Goal: Check status

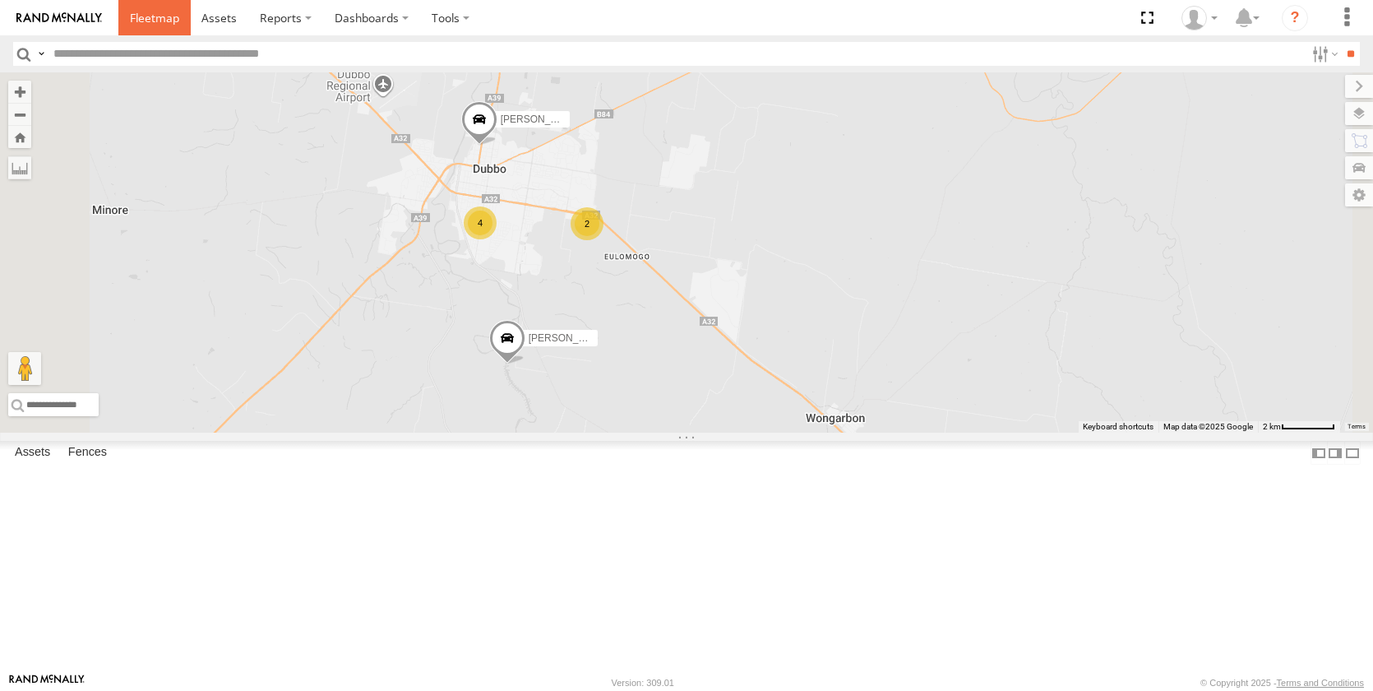
click at [150, 21] on span at bounding box center [154, 18] width 49 height 16
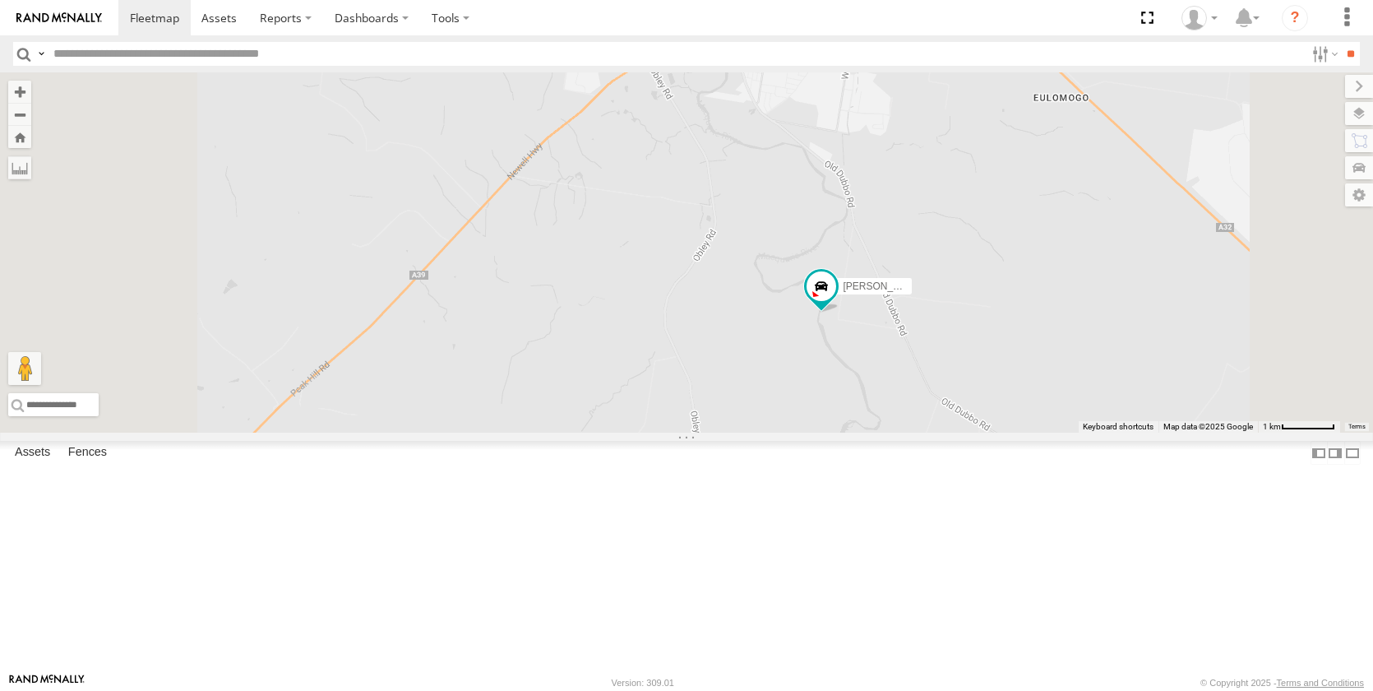
drag, startPoint x: 1021, startPoint y: 492, endPoint x: 1039, endPoint y: 347, distance: 145.8
click at [1041, 345] on div "[PERSON_NAME] - NEW ute [PERSON_NAME] [PERSON_NAME] [PERSON_NAME] [PERSON_NAME]…" at bounding box center [686, 252] width 1373 height 360
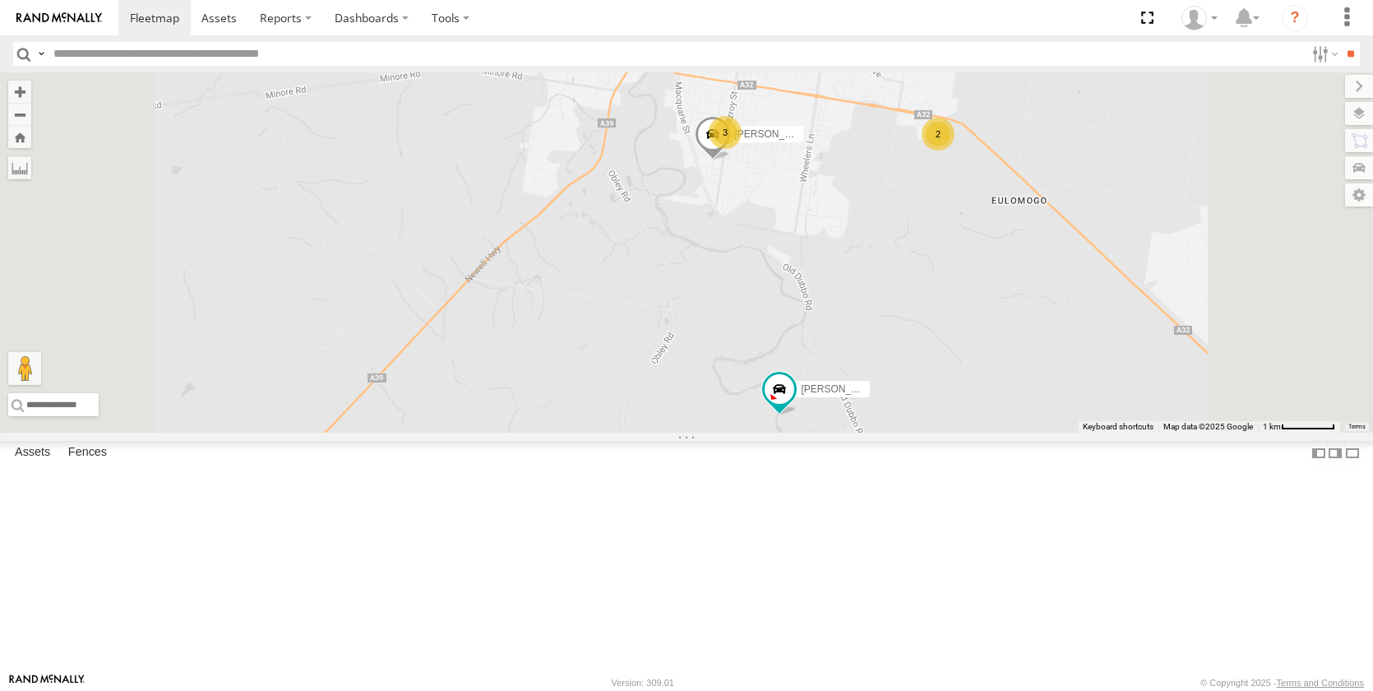
drag, startPoint x: 911, startPoint y: 303, endPoint x: 815, endPoint y: 536, distance: 252.6
click at [810, 433] on div "[PERSON_NAME] - NEW ute [PERSON_NAME] [PERSON_NAME] [PERSON_NAME] [PERSON_NAME]…" at bounding box center [686, 252] width 1373 height 360
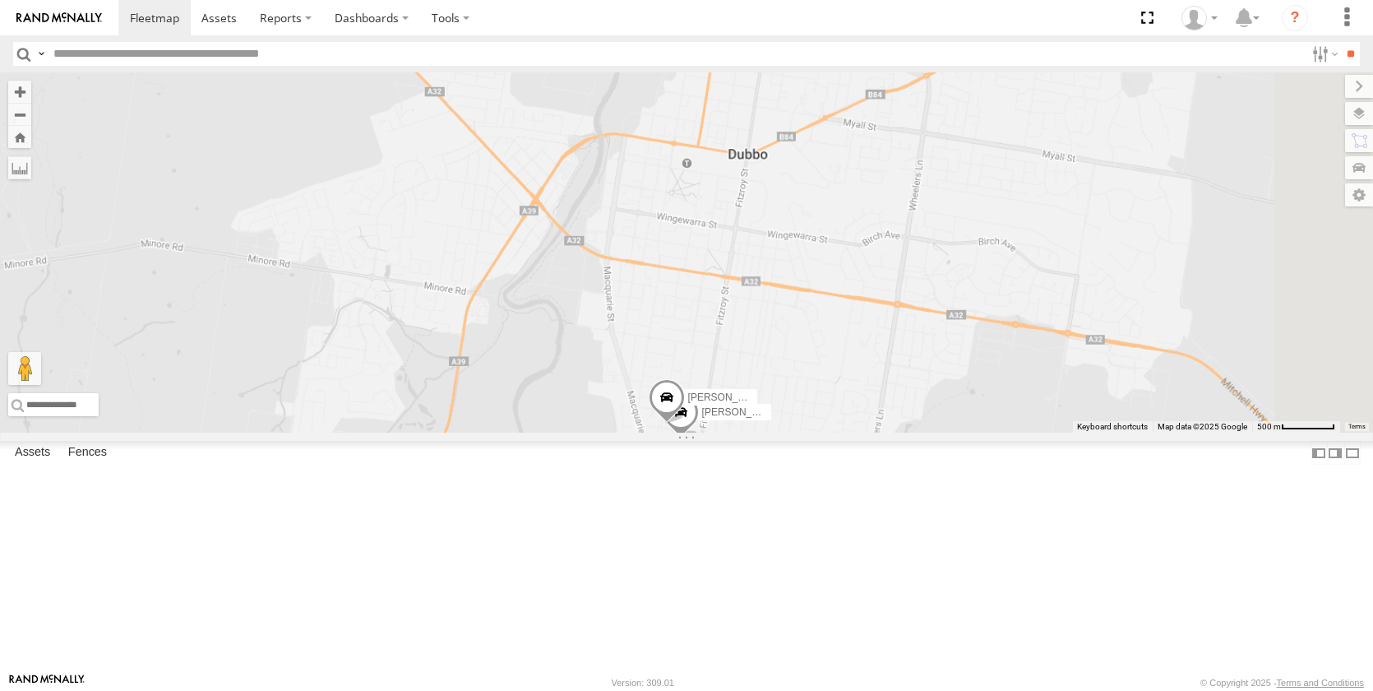
drag, startPoint x: 1083, startPoint y: 372, endPoint x: 969, endPoint y: 500, distance: 170.7
click at [970, 433] on div "[PERSON_NAME] - NEW ute [PERSON_NAME] [PERSON_NAME] [PERSON_NAME] [PERSON_NAME]…" at bounding box center [686, 252] width 1373 height 360
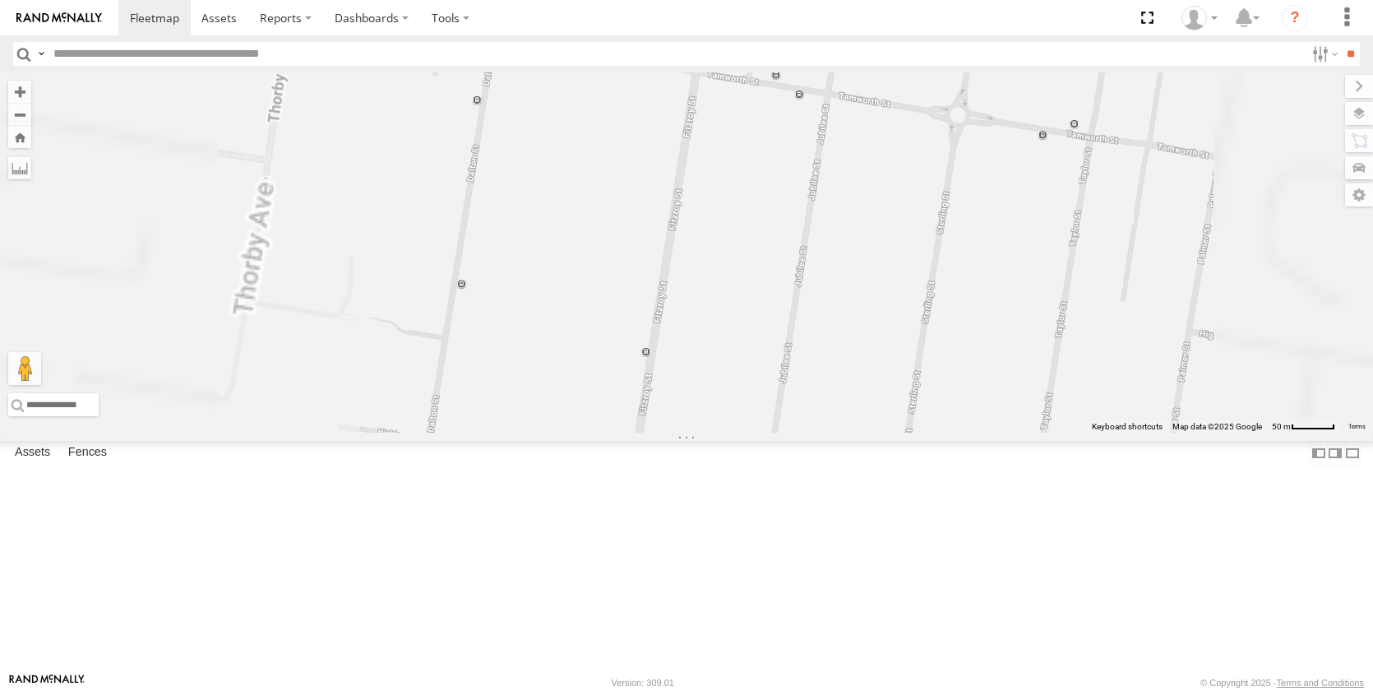
drag, startPoint x: 886, startPoint y: 518, endPoint x: 974, endPoint y: 458, distance: 106.5
click at [980, 433] on div "[PERSON_NAME] - NEW ute [PERSON_NAME] [PERSON_NAME] [PERSON_NAME] [PERSON_NAME]…" at bounding box center [686, 252] width 1373 height 360
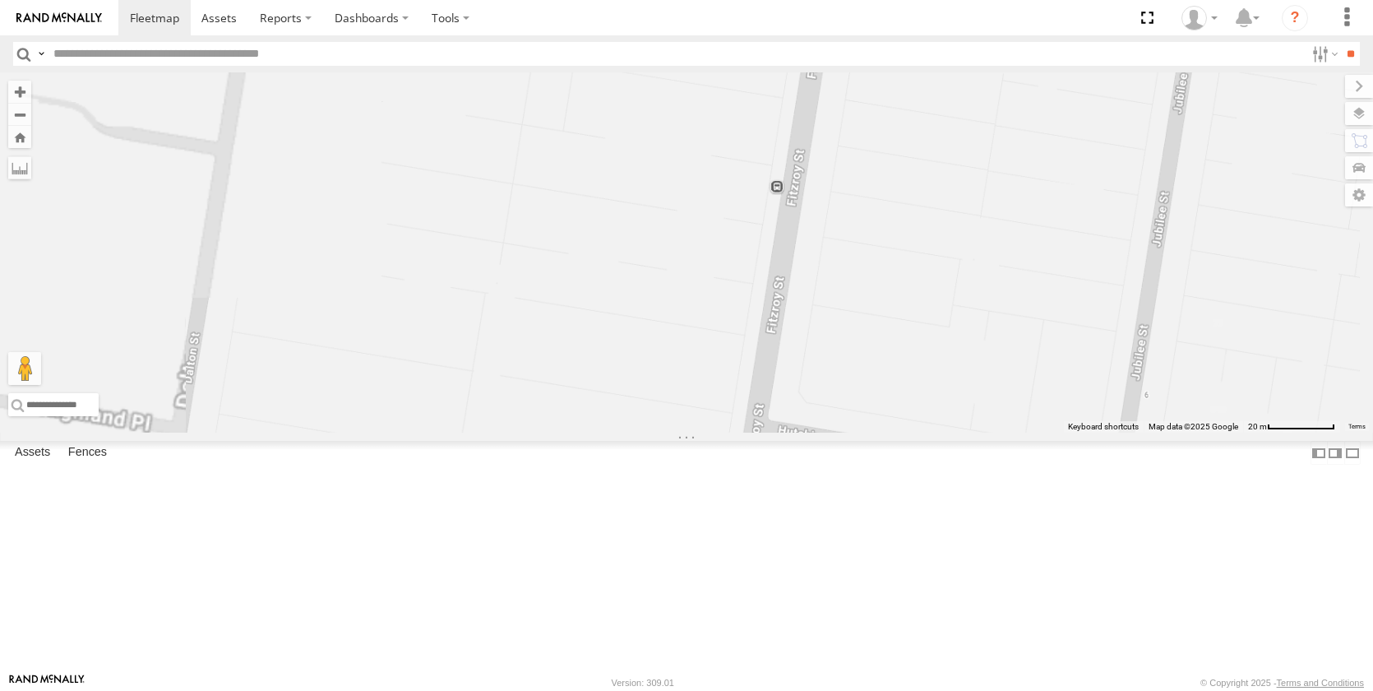
drag, startPoint x: 855, startPoint y: 543, endPoint x: 998, endPoint y: 496, distance: 150.6
click at [987, 433] on div "[PERSON_NAME] - NEW ute [PERSON_NAME] [PERSON_NAME] [PERSON_NAME] [PERSON_NAME]…" at bounding box center [686, 252] width 1373 height 360
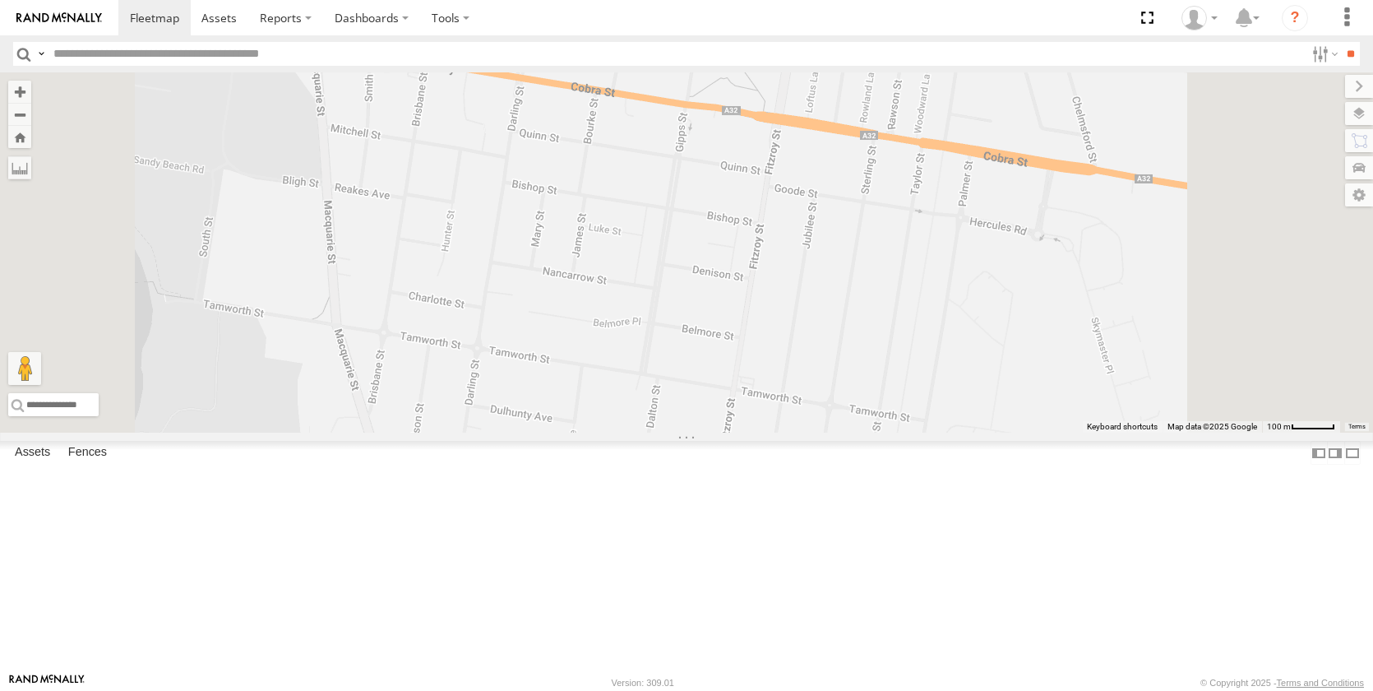
drag, startPoint x: 1057, startPoint y: 415, endPoint x: 1002, endPoint y: 585, distance: 178.9
click at [993, 433] on div "[PERSON_NAME] - NEW ute [PERSON_NAME] [PERSON_NAME] [PERSON_NAME] [PERSON_NAME]…" at bounding box center [686, 252] width 1373 height 360
